Goal: Task Accomplishment & Management: Manage account settings

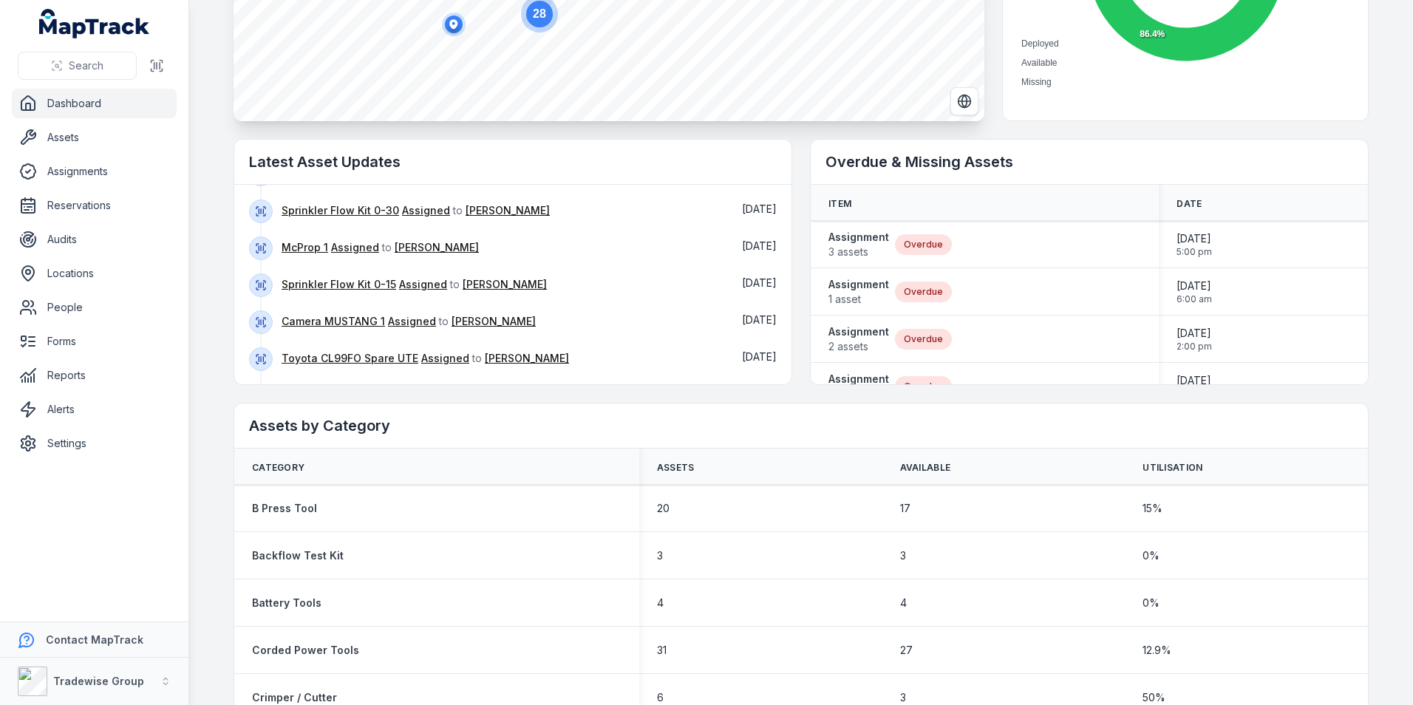
click at [954, 166] on h2 "Overdue & Missing Assets" at bounding box center [1090, 162] width 528 height 21
click at [885, 158] on h2 "Overdue & Missing Assets" at bounding box center [1090, 162] width 528 height 21
click at [853, 157] on h2 "Overdue & Missing Assets" at bounding box center [1090, 162] width 528 height 21
click at [975, 150] on div "Overdue & Missing Assets" at bounding box center [1089, 162] width 557 height 45
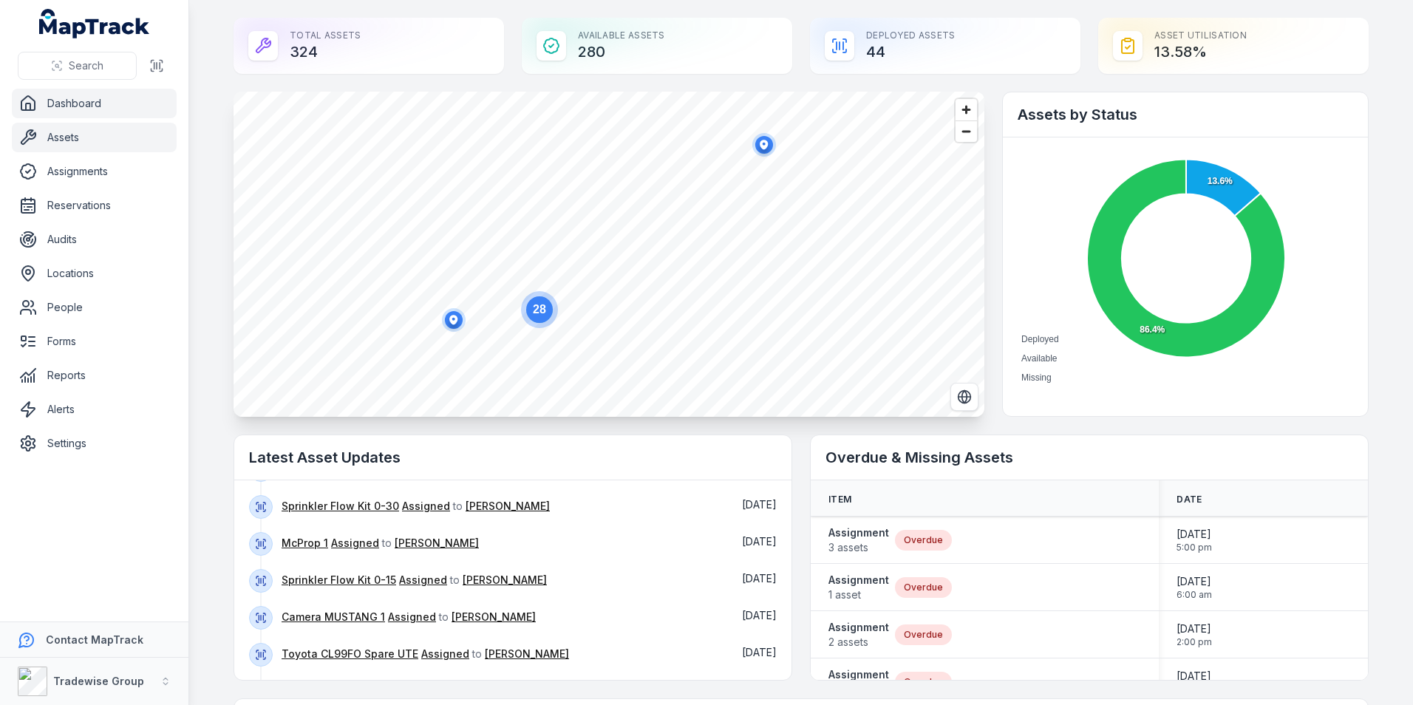
click at [74, 135] on link "Assets" at bounding box center [94, 138] width 165 height 30
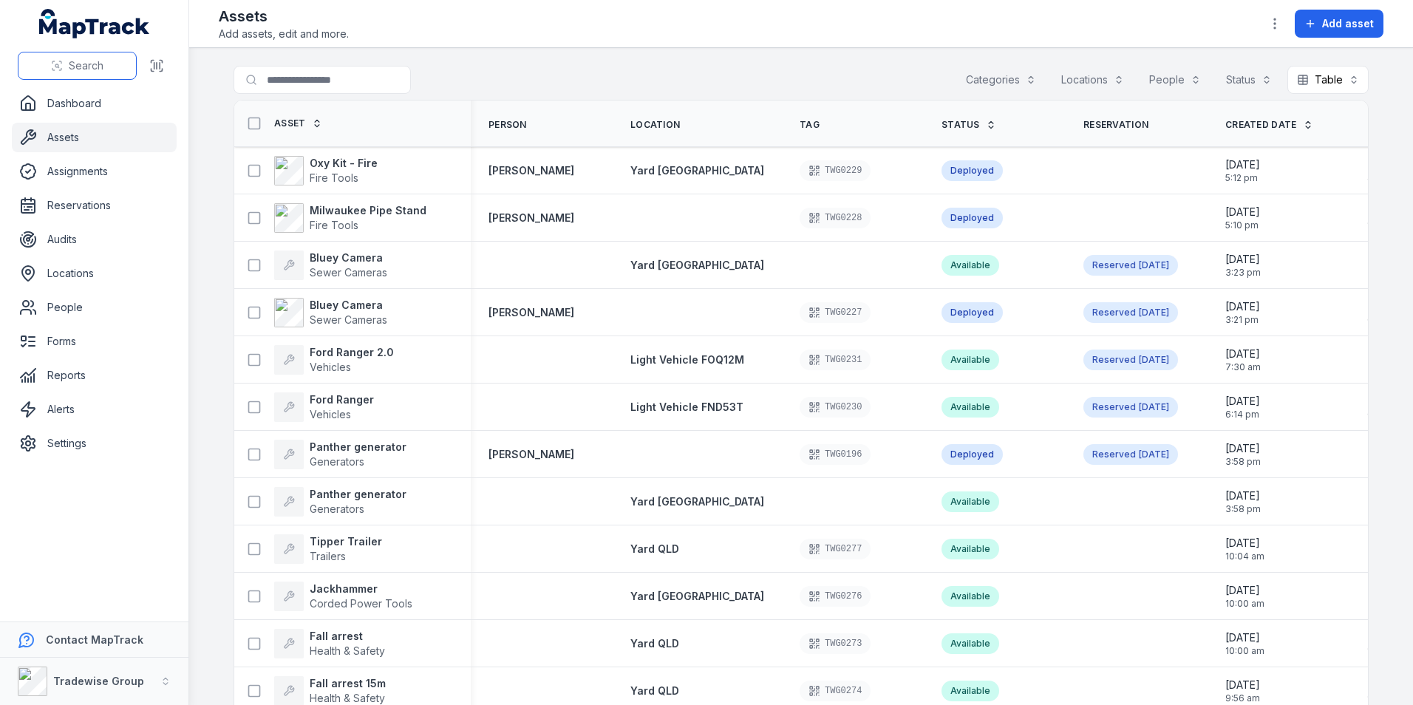
click at [78, 63] on span "Search" at bounding box center [86, 65] width 35 height 15
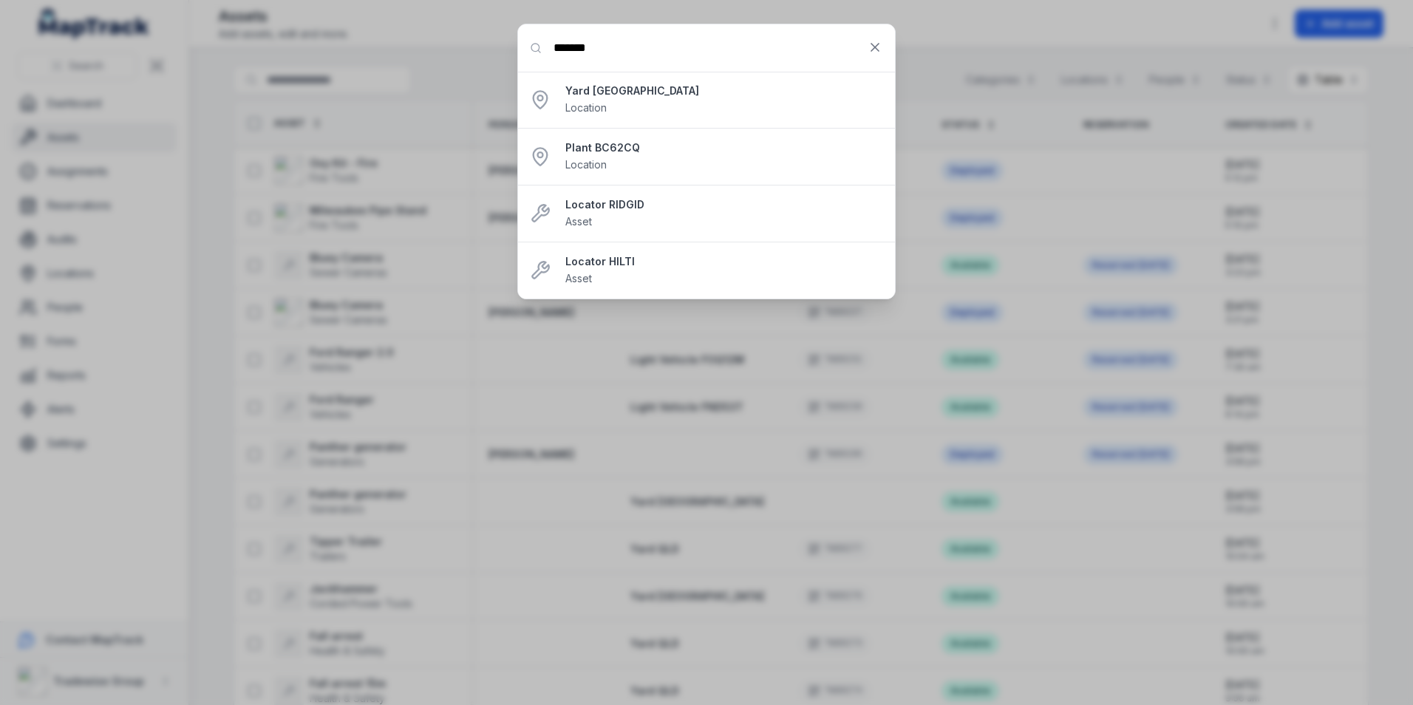
type input "*******"
click at [605, 203] on strong "Locator RIDGID" at bounding box center [724, 204] width 318 height 15
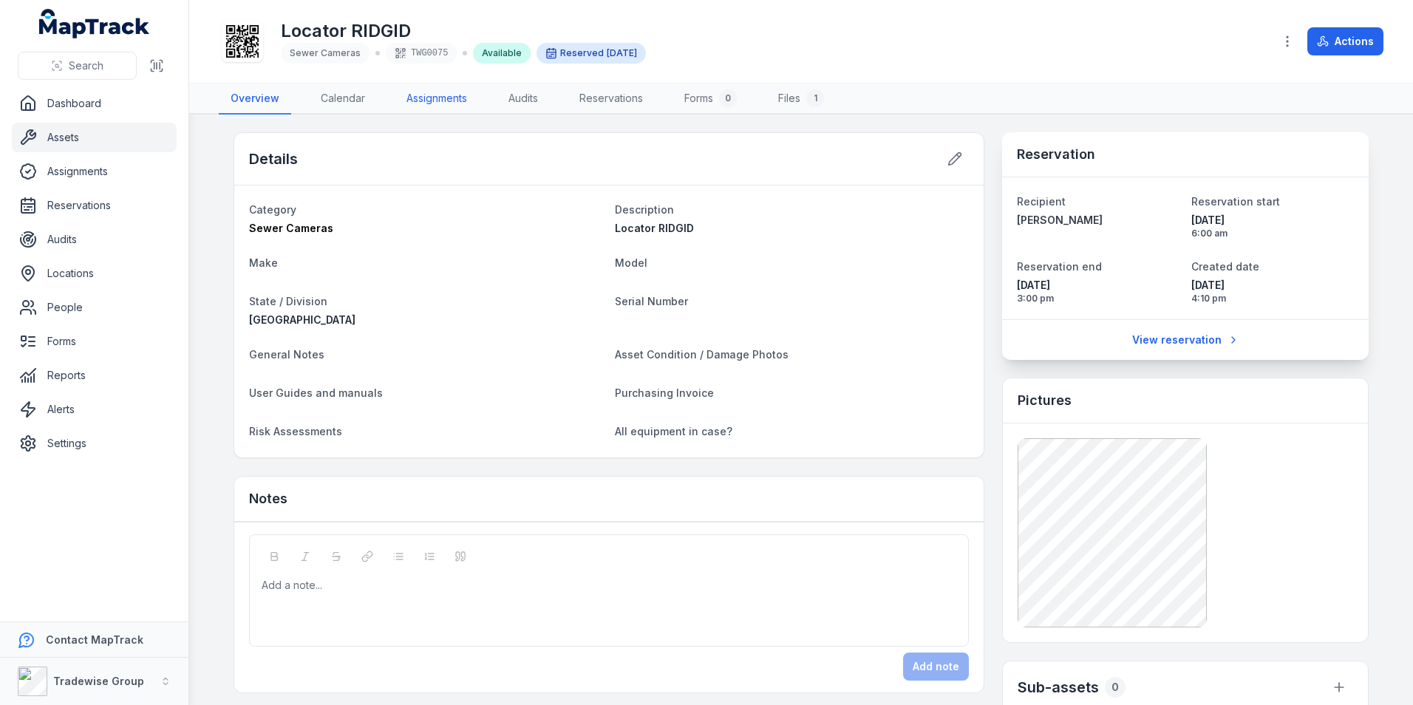
click at [446, 101] on link "Assignments" at bounding box center [437, 99] width 84 height 31
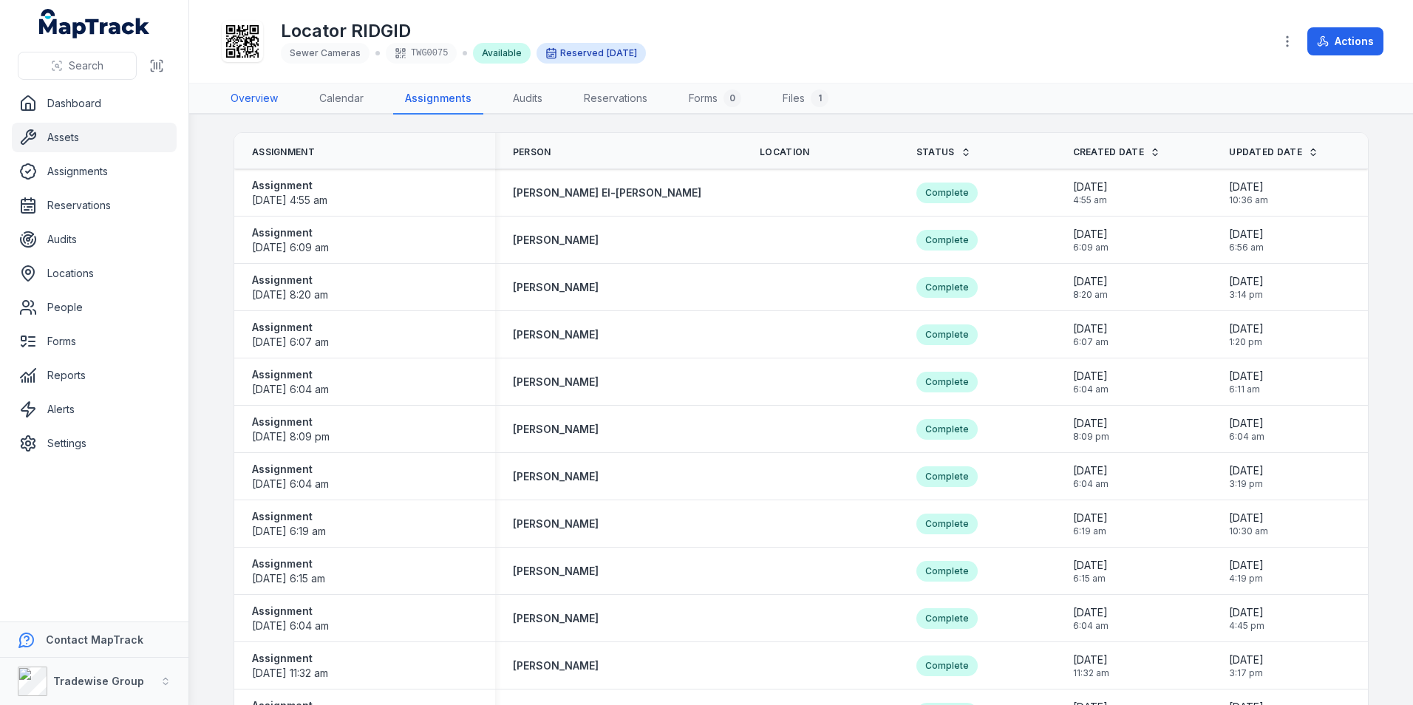
click at [263, 99] on link "Overview" at bounding box center [254, 99] width 71 height 31
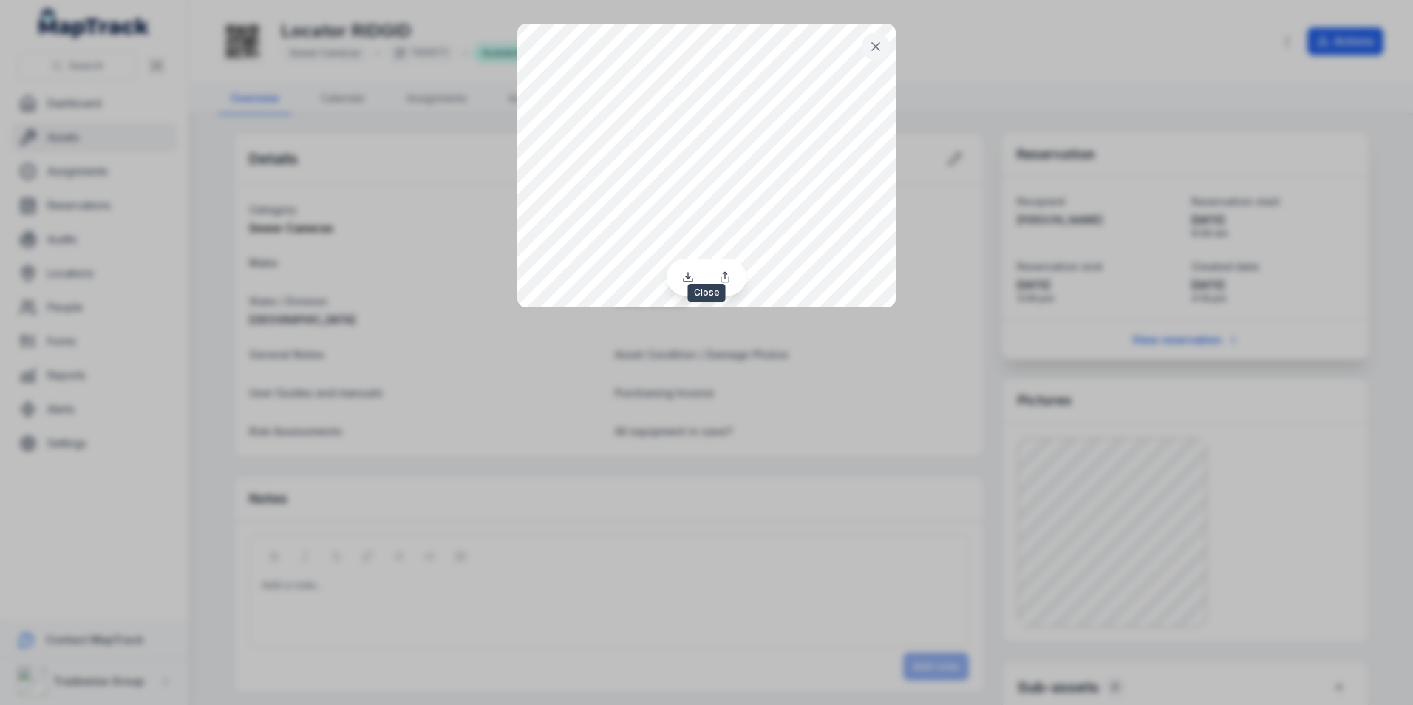
click at [875, 41] on icon at bounding box center [875, 46] width 15 height 15
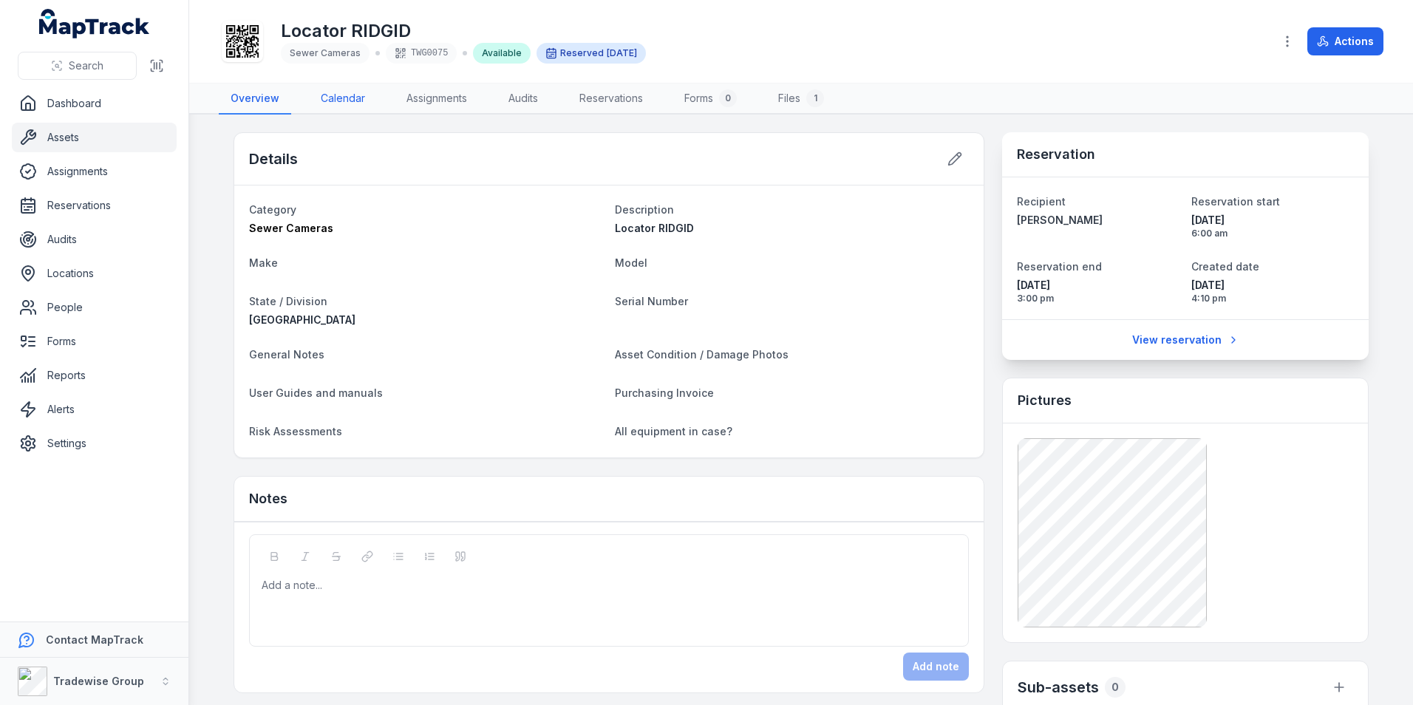
click at [333, 99] on link "Calendar" at bounding box center [343, 99] width 68 height 31
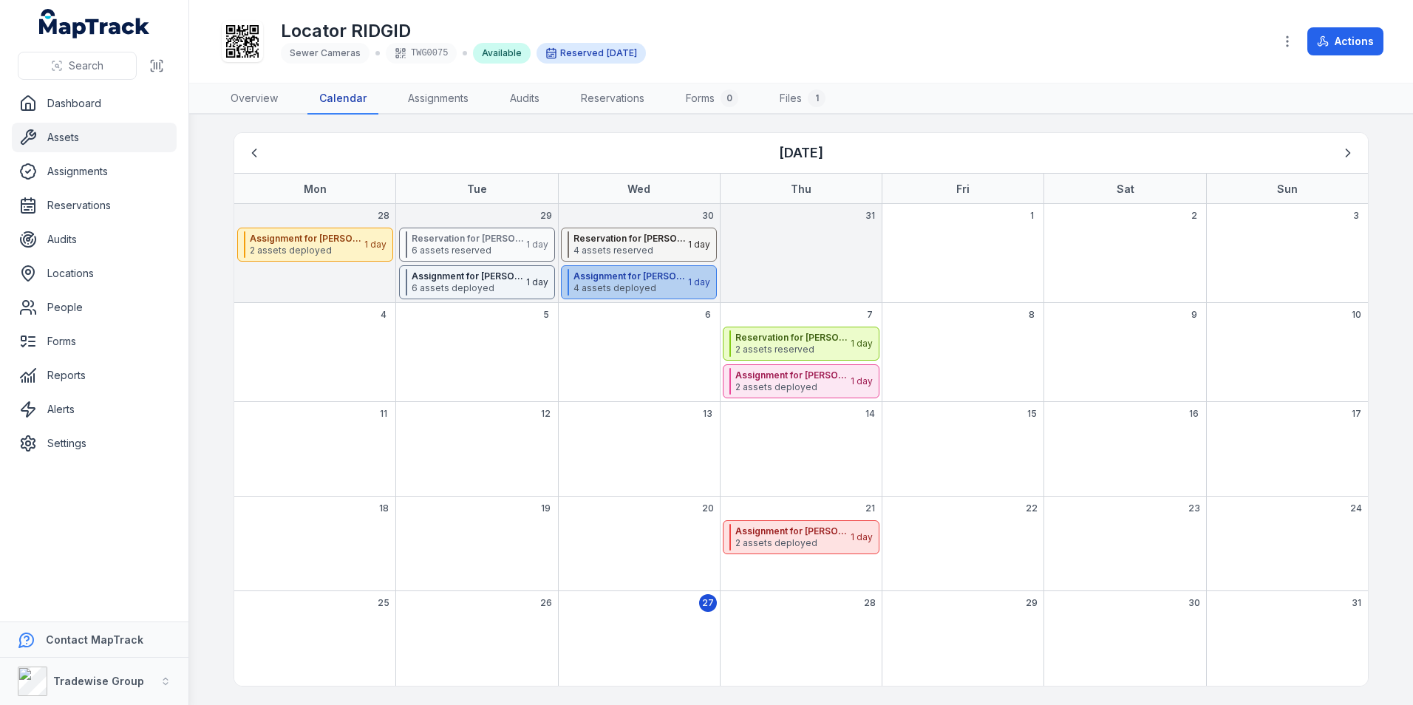
click at [619, 288] on span "4 assets deployed" at bounding box center [630, 288] width 113 height 12
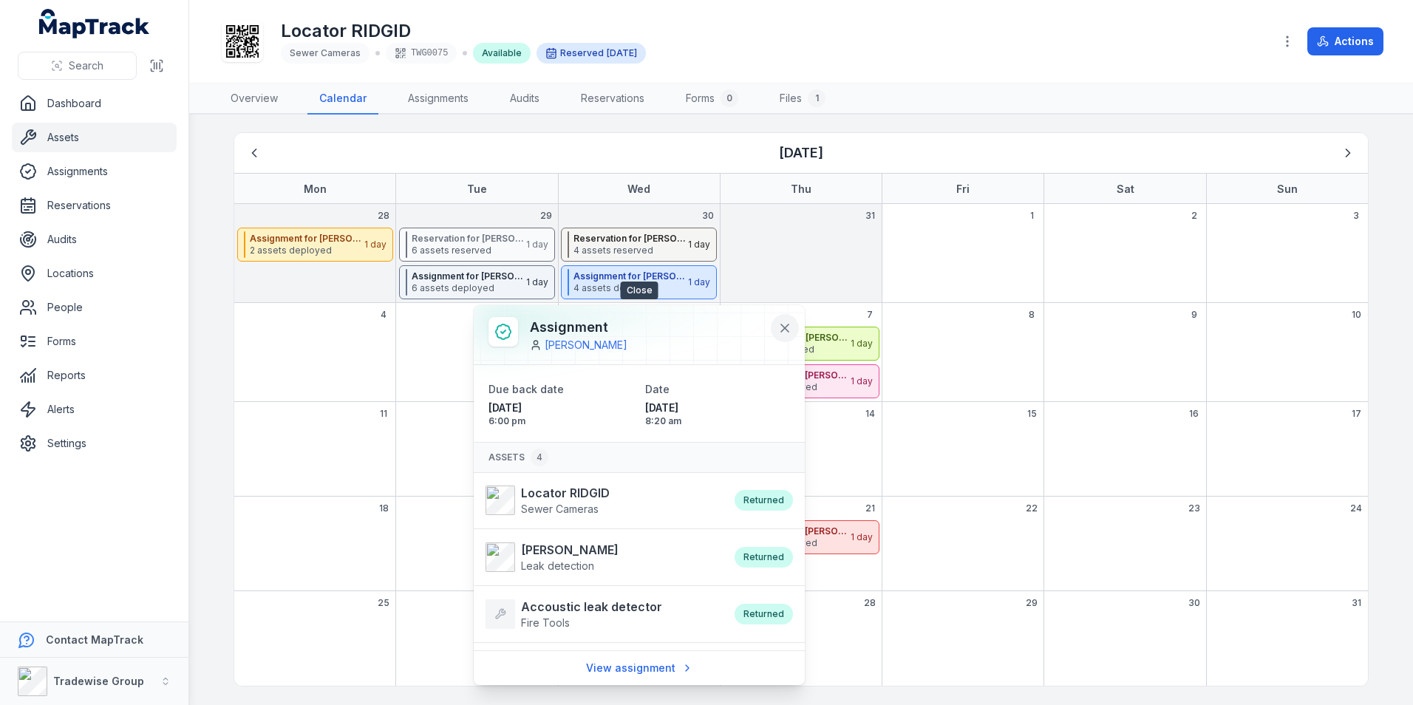
click at [783, 326] on icon at bounding box center [784, 327] width 7 height 7
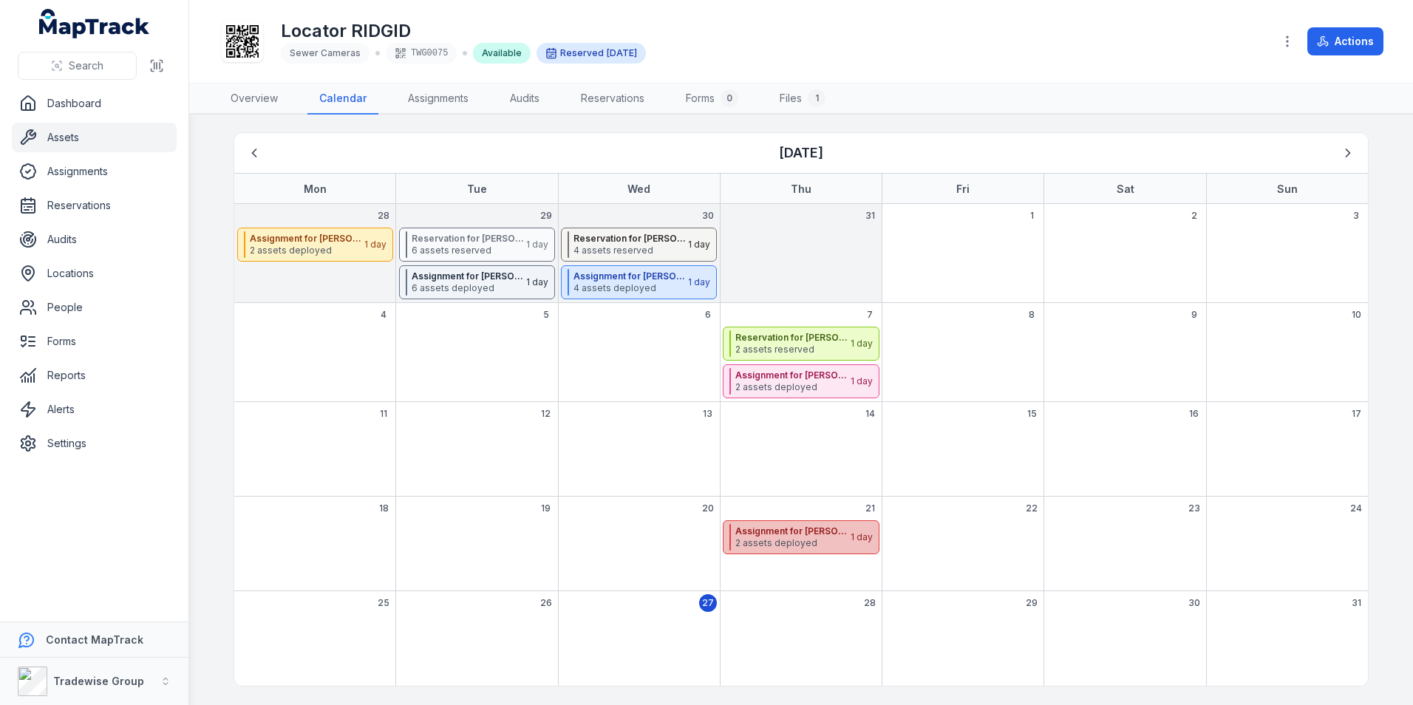
click at [772, 536] on strong "Assignment for [PERSON_NAME] El-[PERSON_NAME]" at bounding box center [791, 532] width 113 height 12
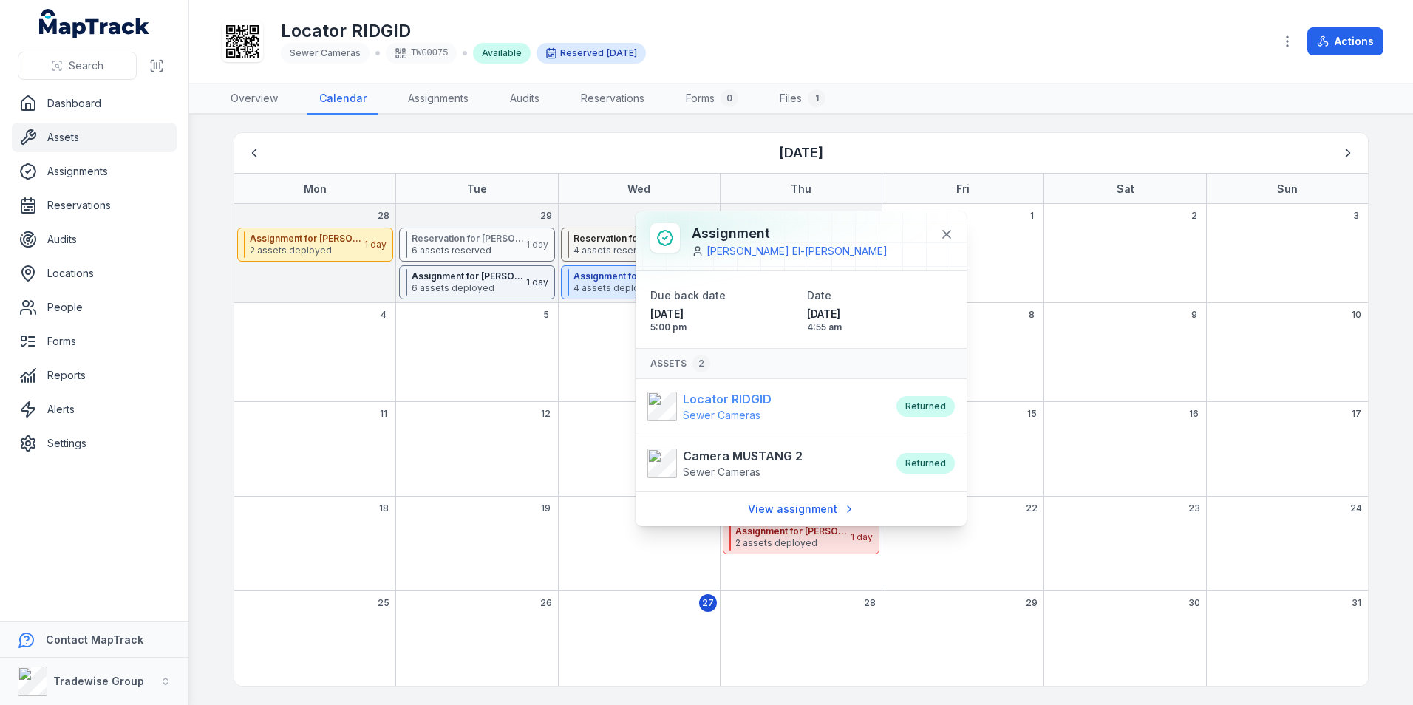
click at [735, 395] on strong "Locator RIDGID" at bounding box center [727, 399] width 89 height 18
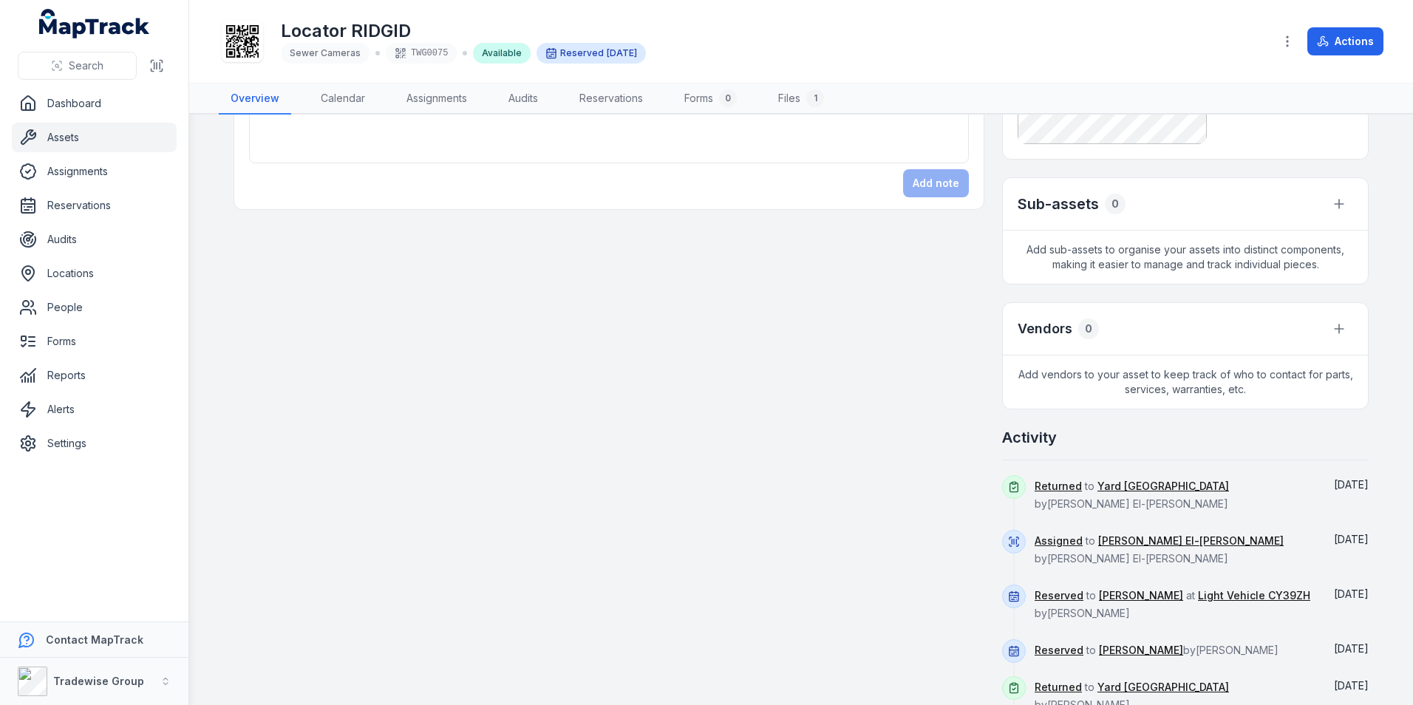
scroll to position [505, 0]
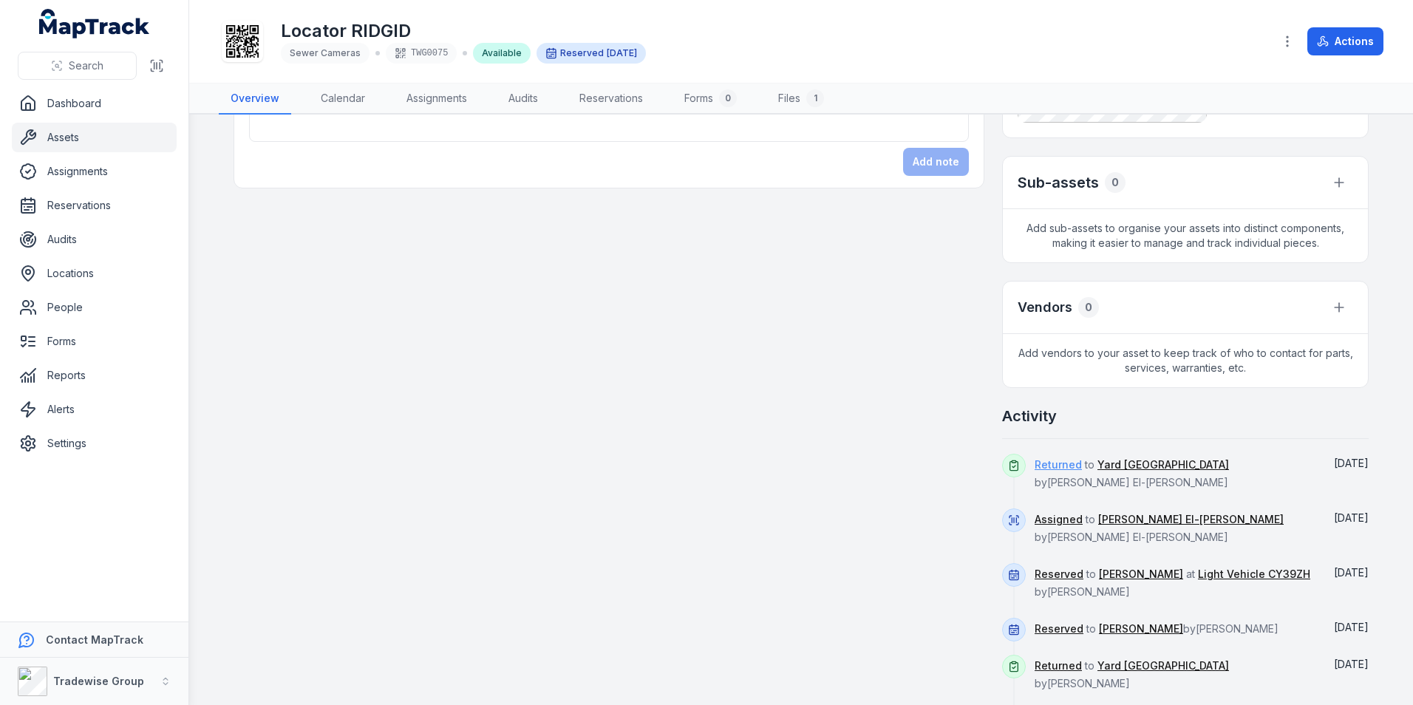
click at [1047, 463] on link "Returned" at bounding box center [1058, 465] width 47 height 15
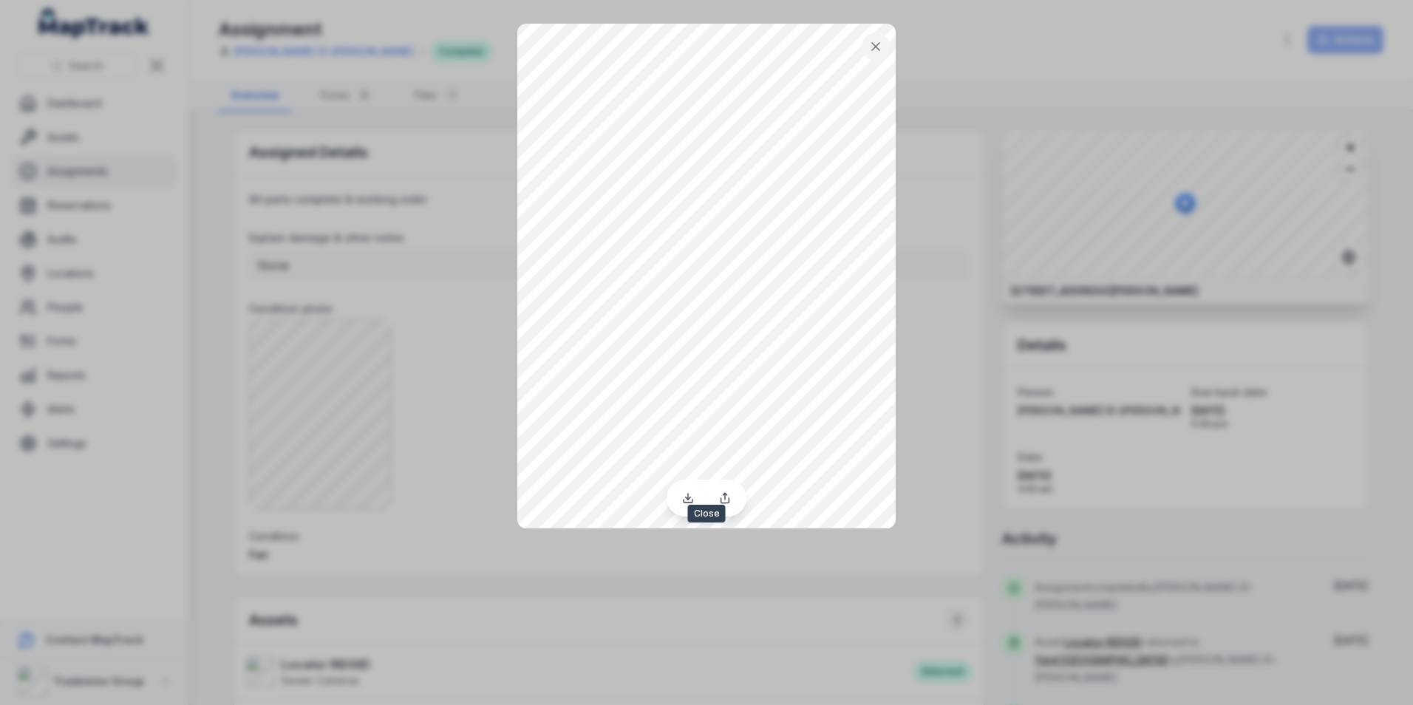
click at [877, 42] on icon at bounding box center [875, 46] width 15 height 15
